Goal: Transaction & Acquisition: Purchase product/service

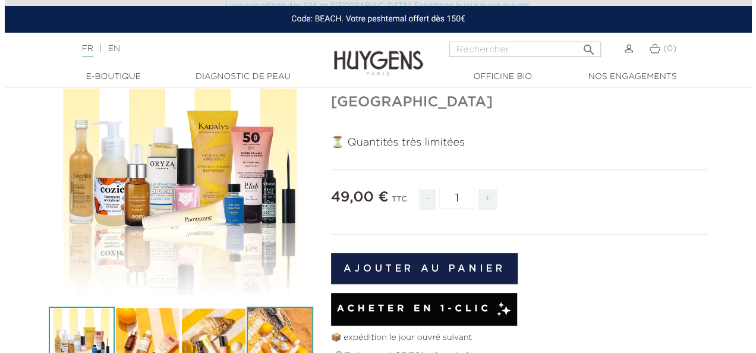
scroll to position [119, 0]
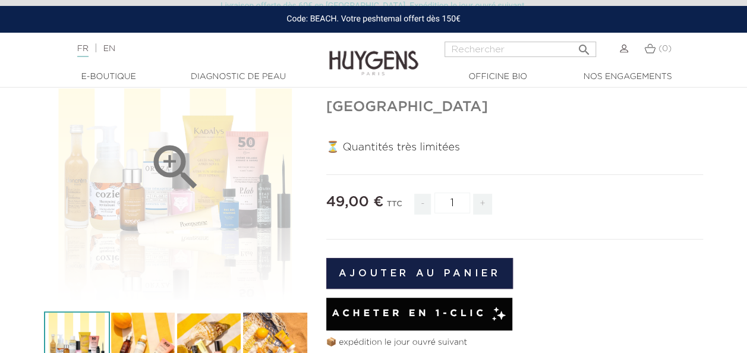
click at [170, 161] on icon "" at bounding box center [175, 167] width 59 height 59
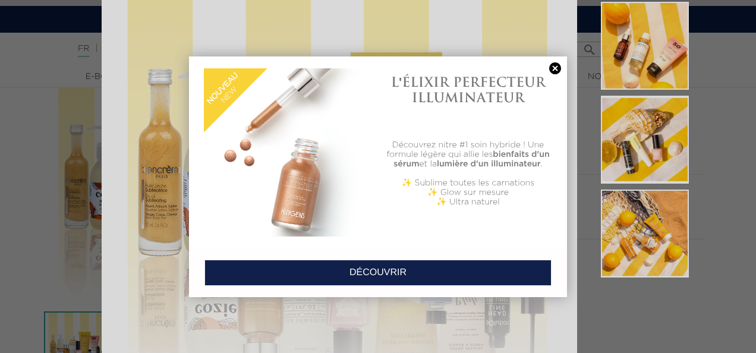
click at [555, 67] on link at bounding box center [555, 68] width 17 height 12
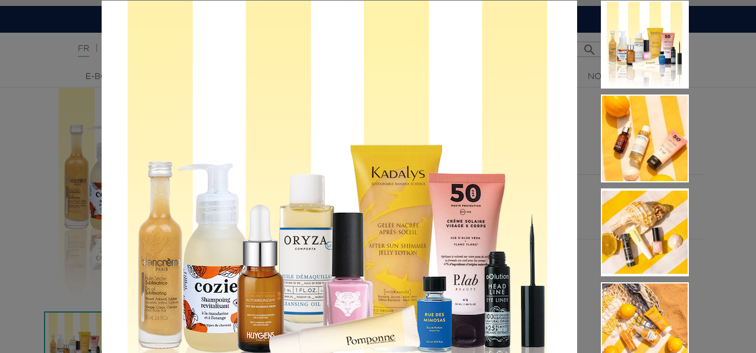
scroll to position [0, 0]
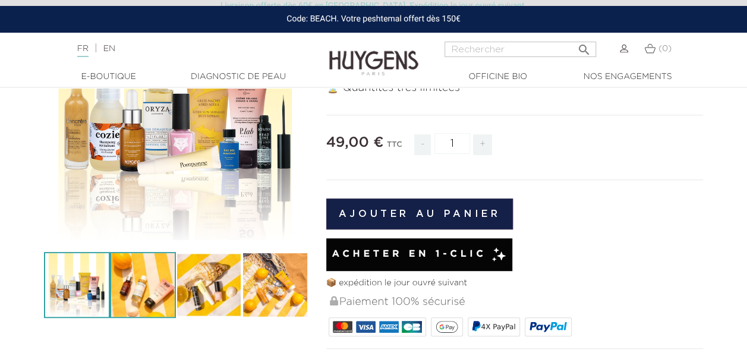
click at [139, 291] on img at bounding box center [143, 285] width 66 height 66
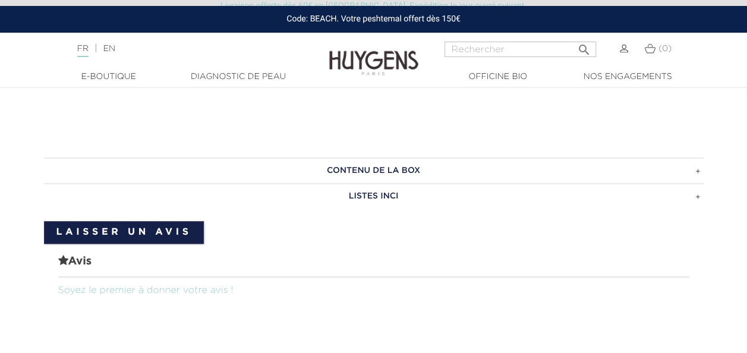
scroll to position [773, 0]
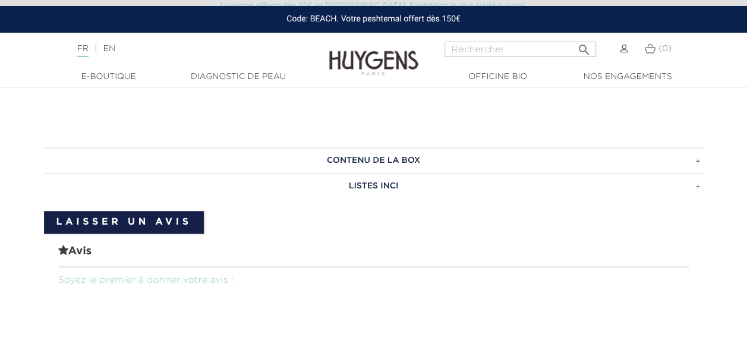
click at [694, 147] on h3 "CONTENU DE LA BOX" at bounding box center [374, 160] width 660 height 26
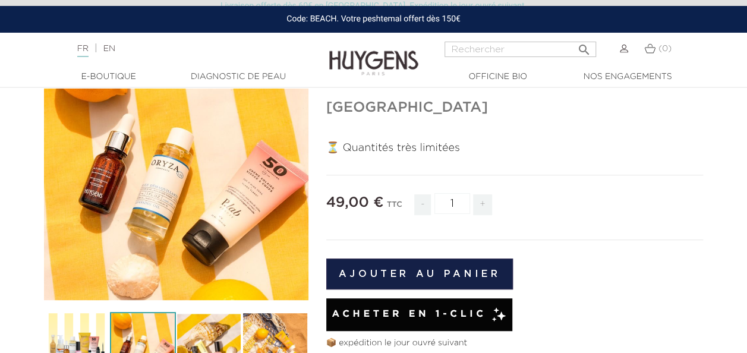
scroll to position [119, 0]
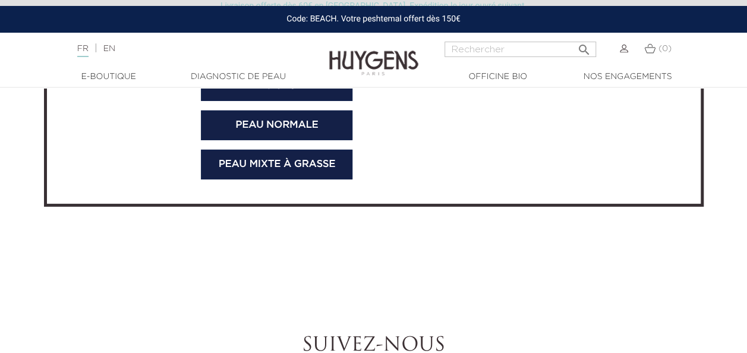
scroll to position [3746, 0]
